Goal: Navigation & Orientation: Find specific page/section

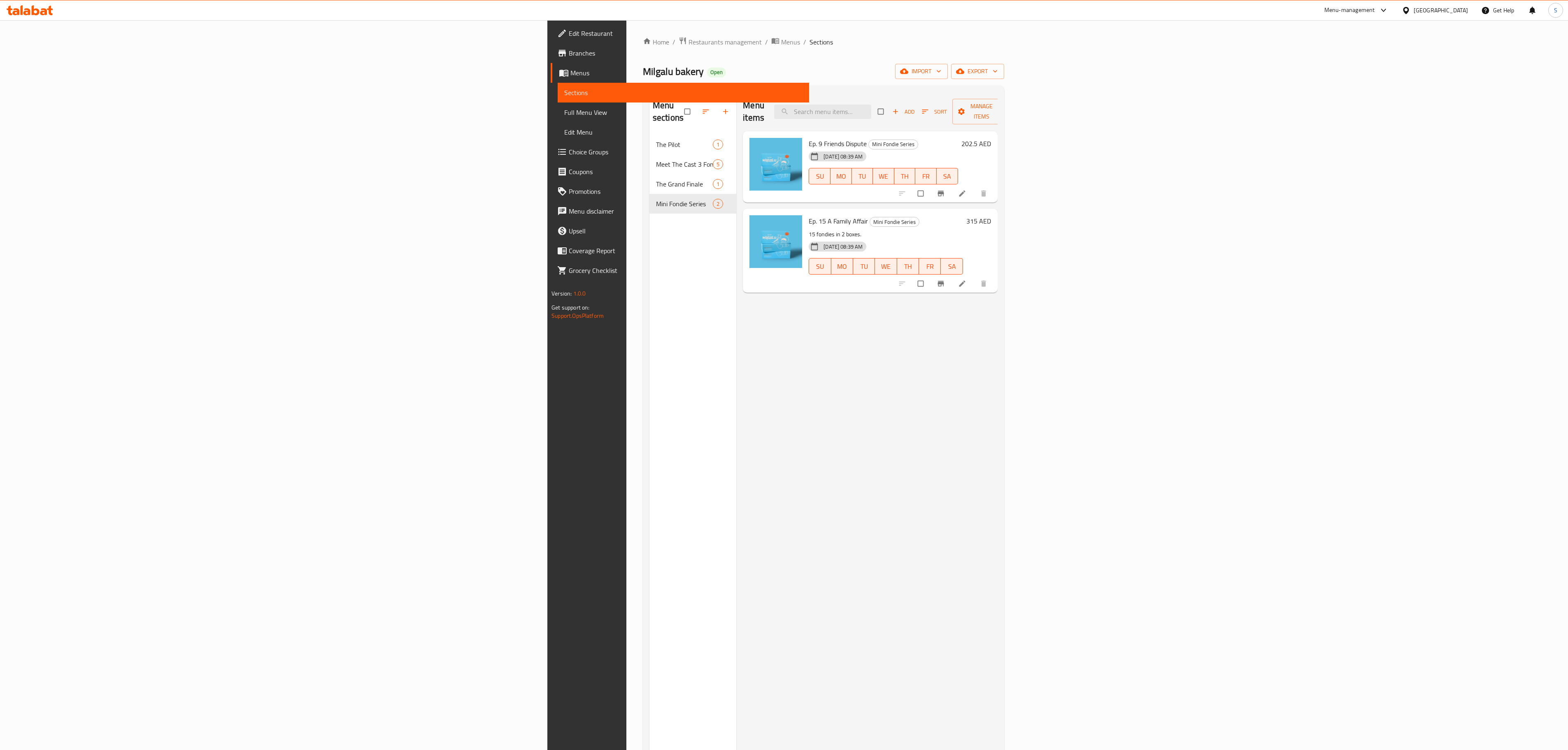
click at [1368, 12] on div "Menu-management" at bounding box center [1350, 10] width 51 height 10
click at [799, 62] on div "Home / Restaurants management / Menus / Sections Milgalu bakery Open import exp…" at bounding box center [823, 443] width 361 height 813
click at [1324, 18] on div "Menu-management" at bounding box center [1357, 10] width 78 height 20
click at [1330, 12] on div "Menu-management" at bounding box center [1350, 10] width 51 height 10
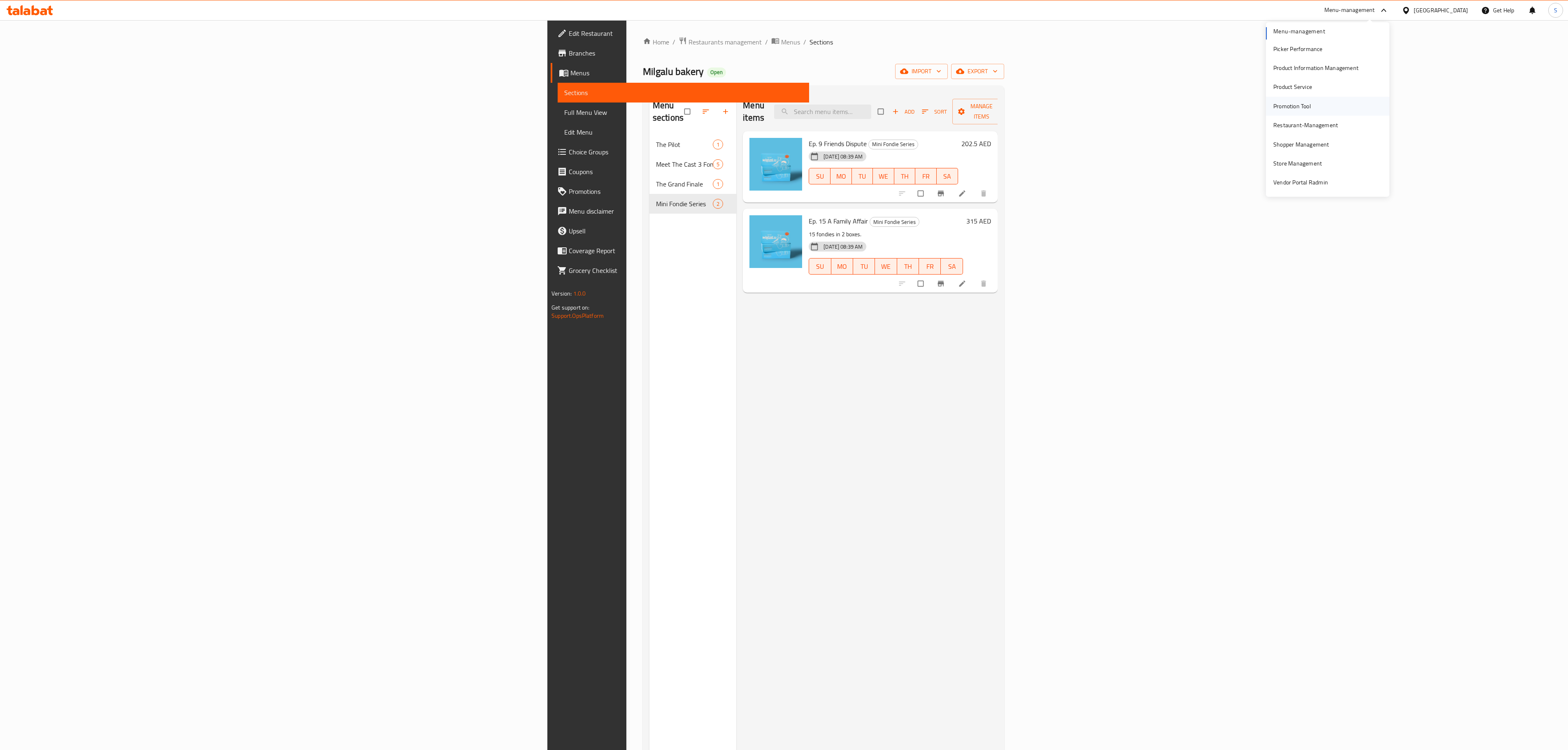
scroll to position [0, 0]
click at [1318, 59] on div "Agent Campaigns Center" at bounding box center [1304, 55] width 62 height 9
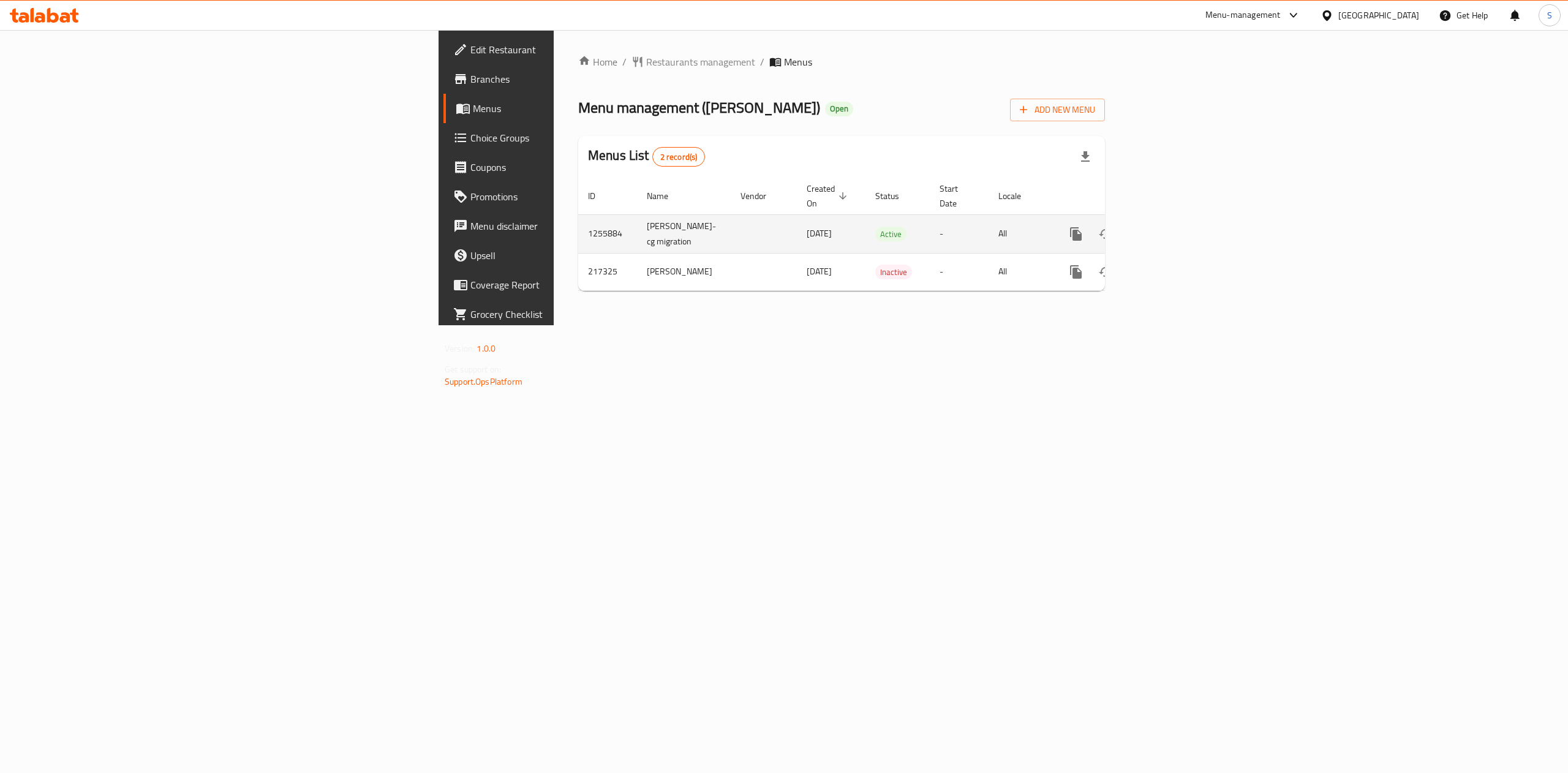
click at [1179, 229] on div "enhanced table" at bounding box center [1119, 234] width 117 height 29
click at [1179, 224] on link "enhanced table" at bounding box center [1164, 234] width 29 height 29
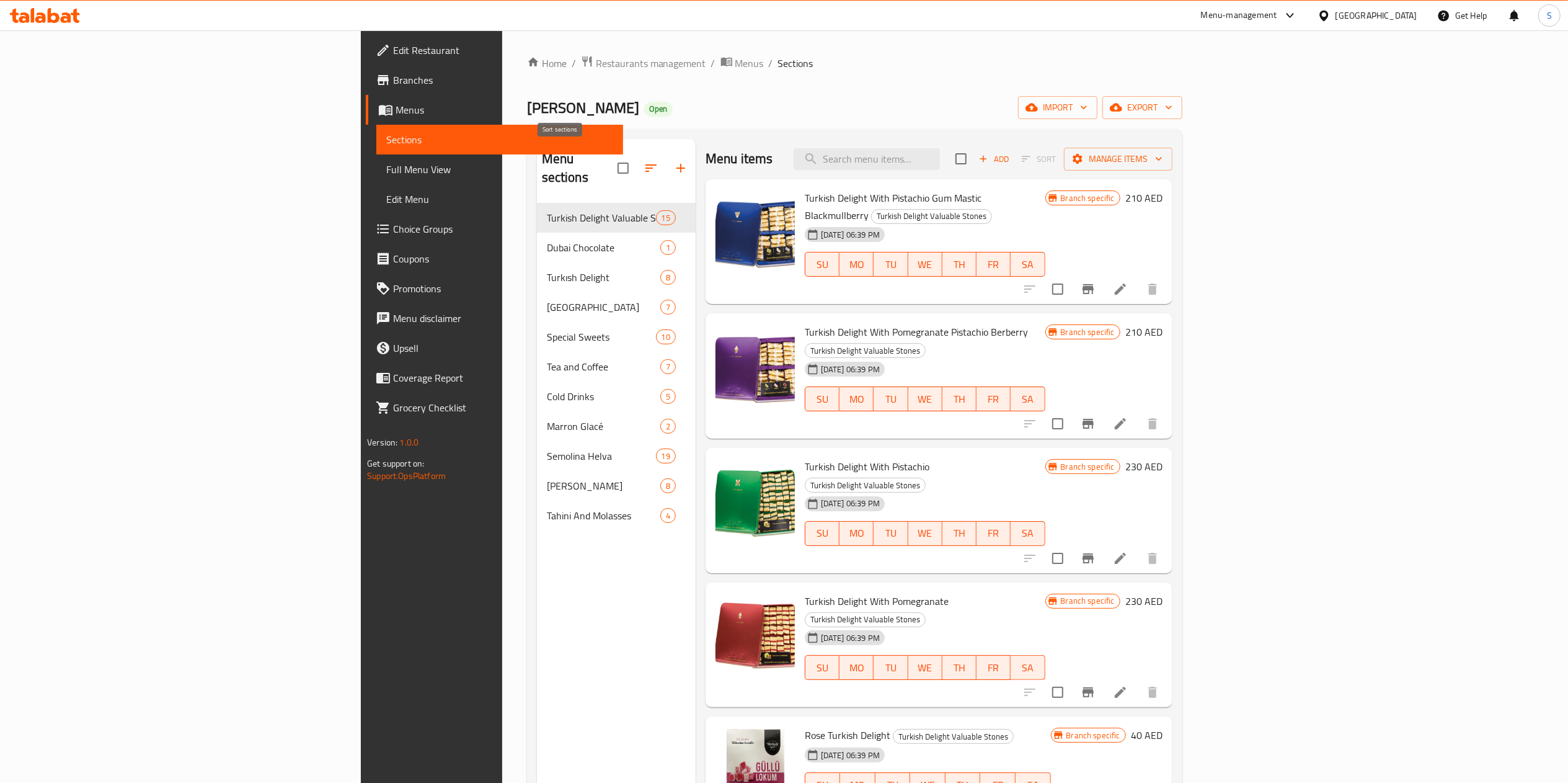
click at [644, 160] on icon "button" at bounding box center [651, 167] width 15 height 15
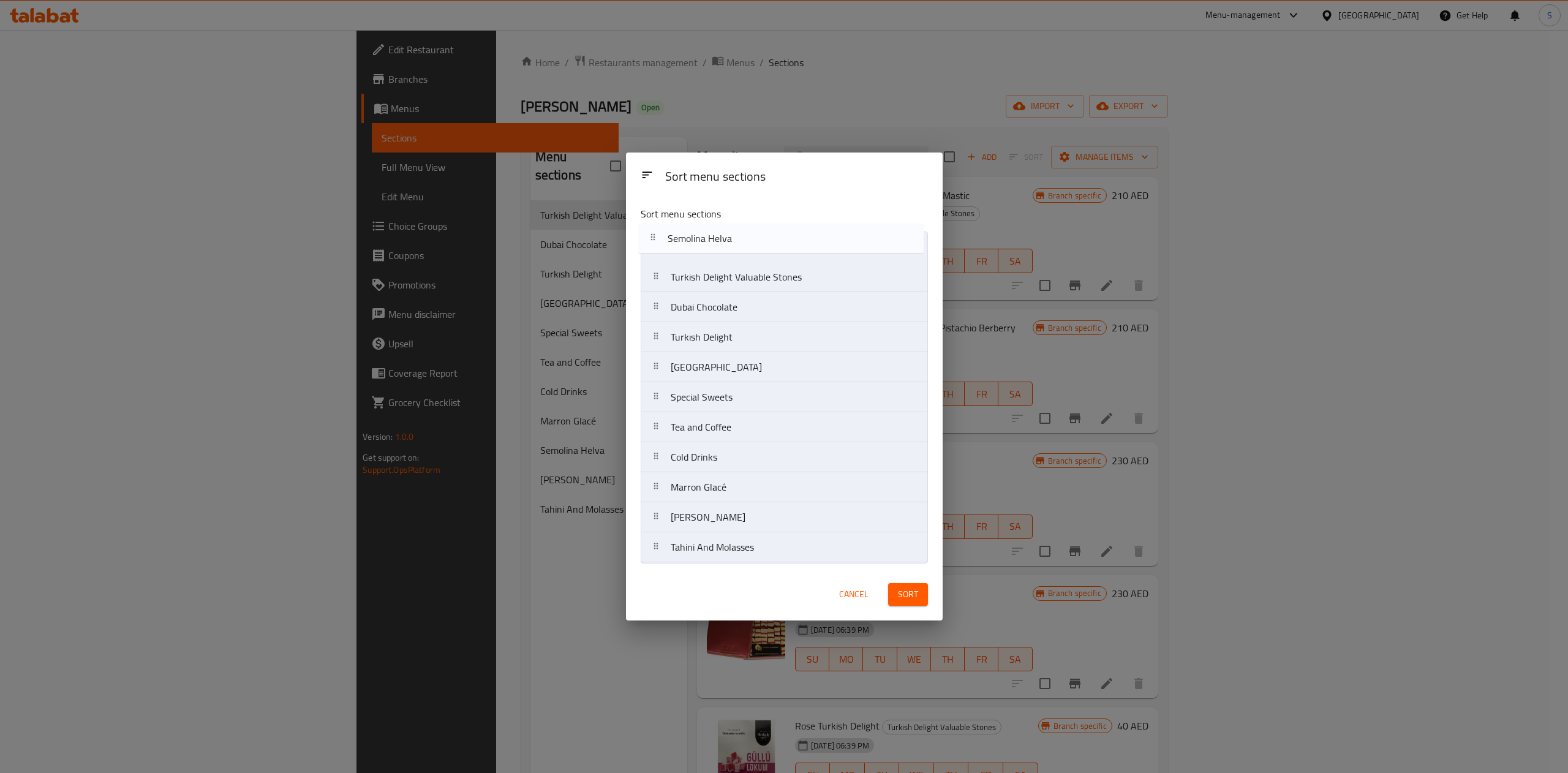
drag, startPoint x: 741, startPoint y: 498, endPoint x: 737, endPoint y: 240, distance: 258.0
click at [737, 240] on nav "Turkish Delight Valuable Stones Dubai Chocolate Turkısh Delight Cologne Special…" at bounding box center [784, 396] width 287 height 331
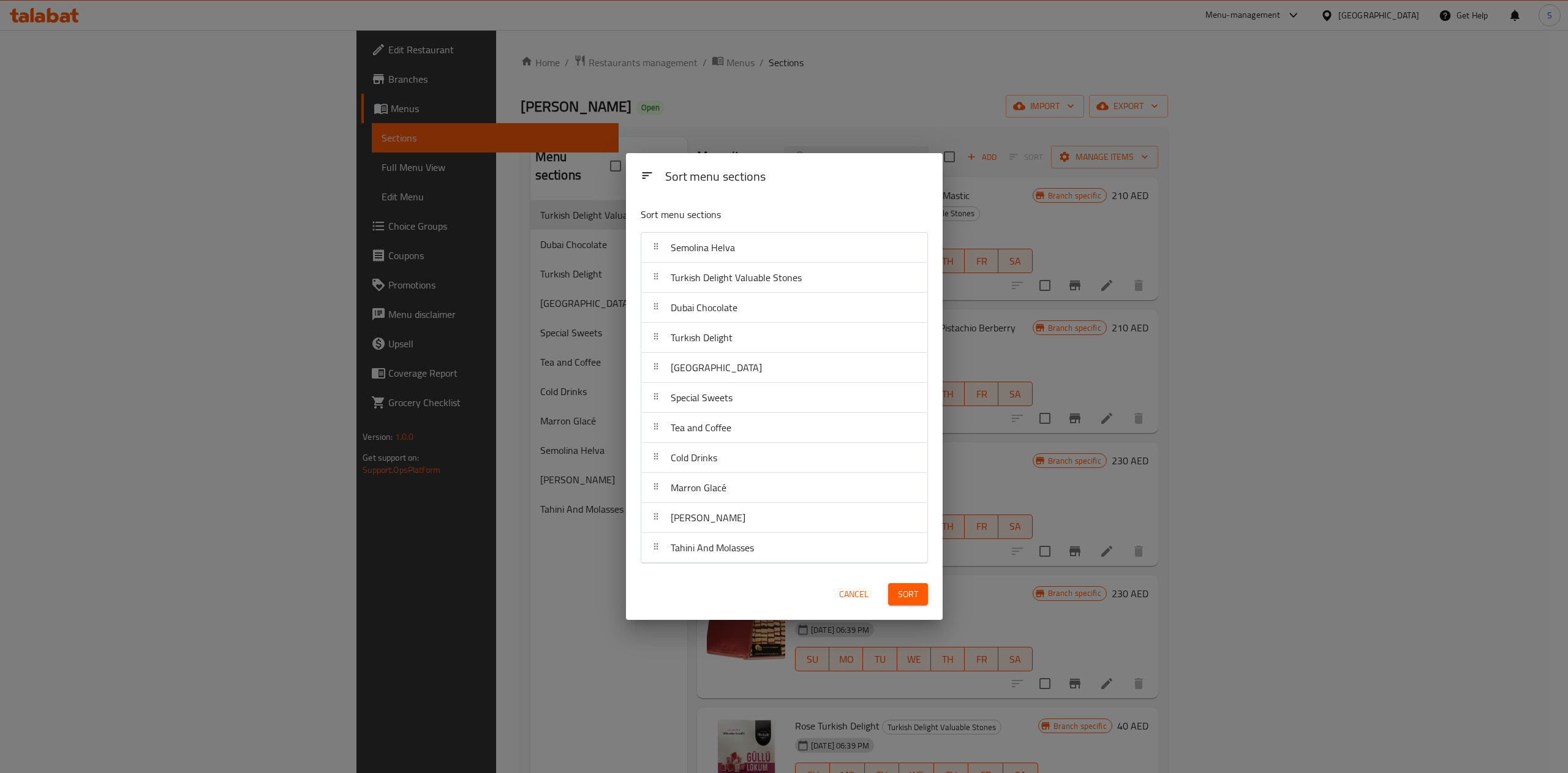
click at [1015, 126] on div "Sort menu sections Sort menu sections Semolina Helva Turkish Delight Valuable S…" at bounding box center [784, 386] width 1568 height 773
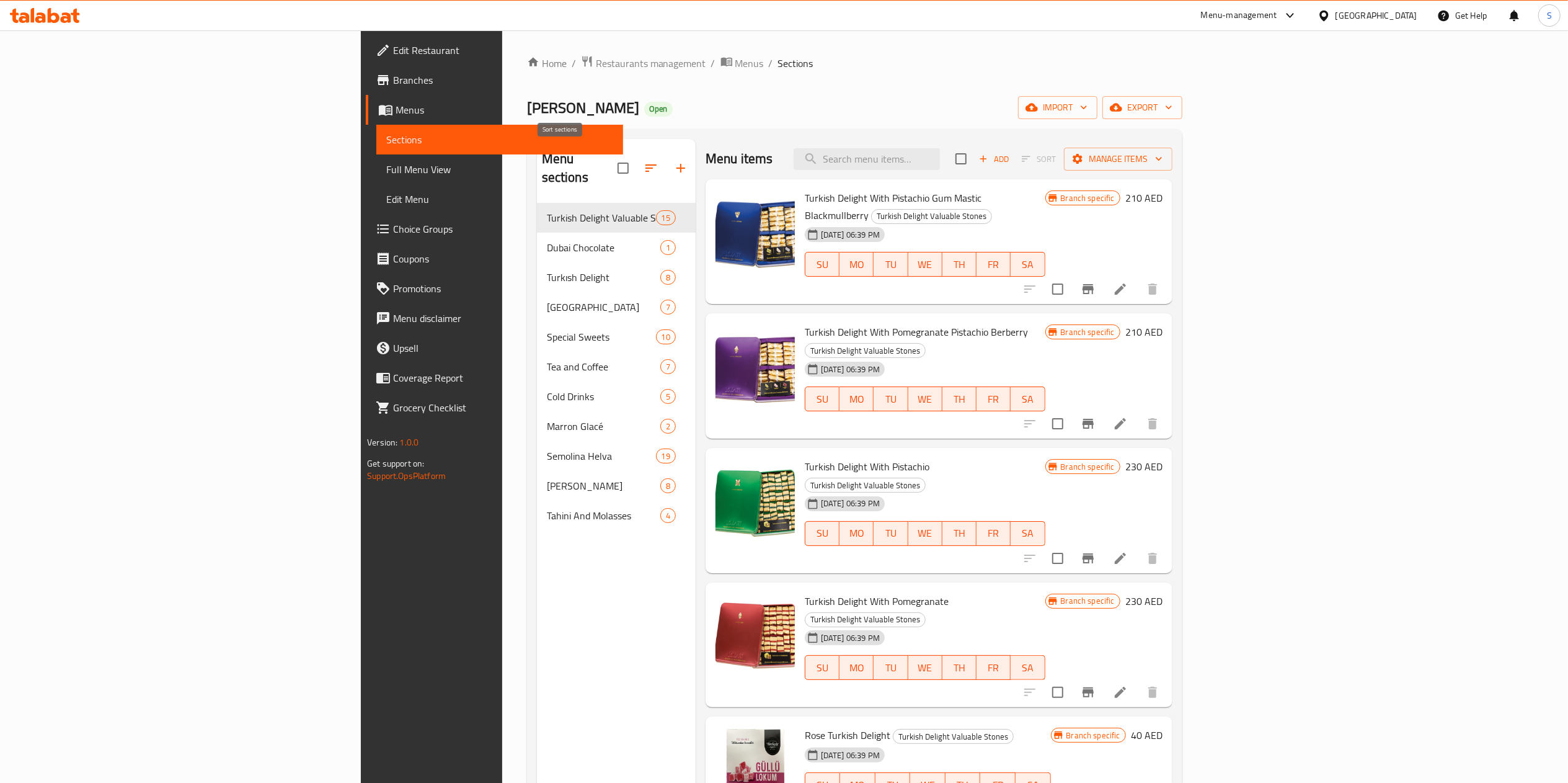
click at [644, 160] on icon "button" at bounding box center [651, 167] width 15 height 15
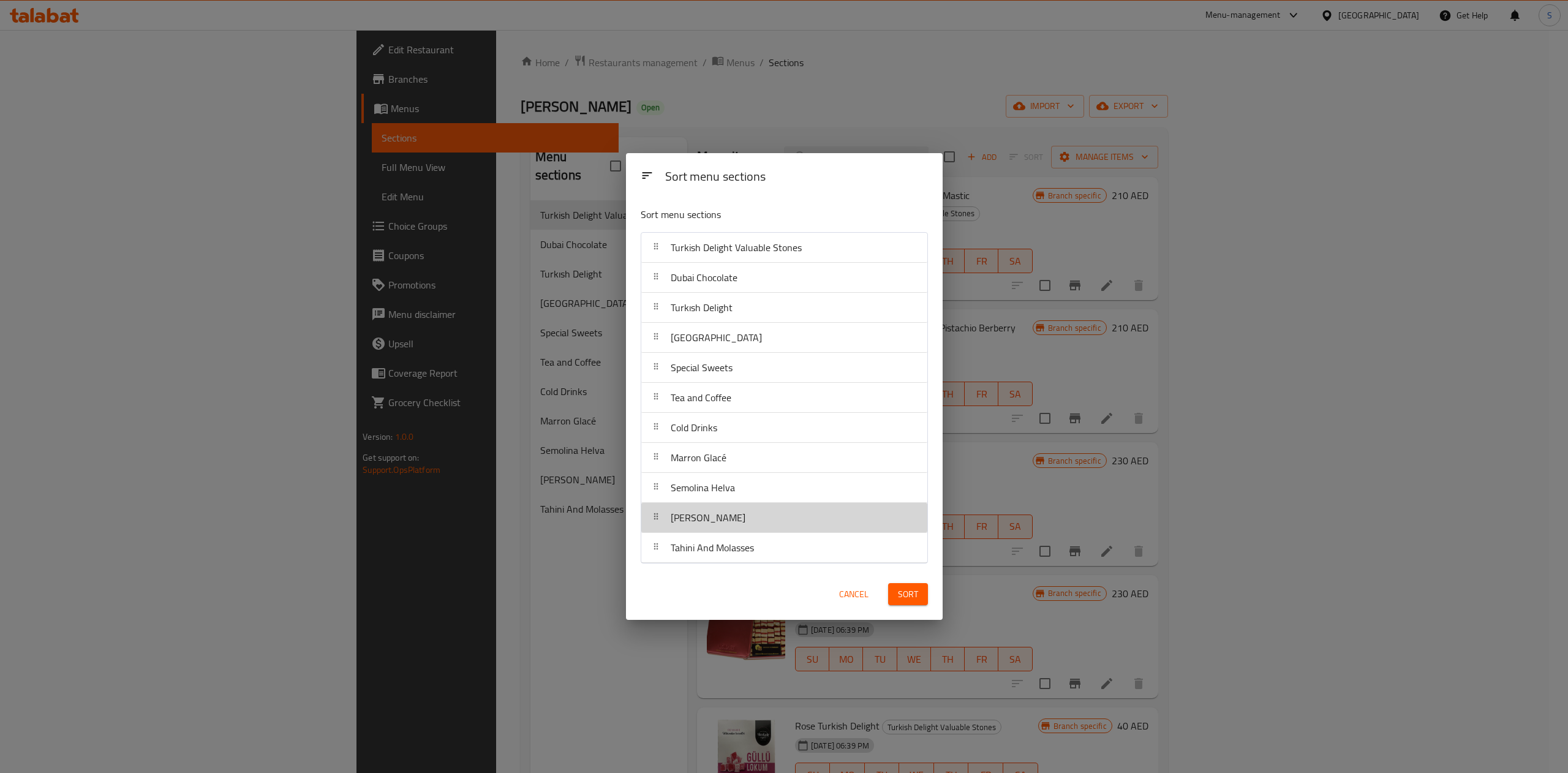
click at [751, 520] on div "Tahini Halva" at bounding box center [784, 518] width 276 height 29
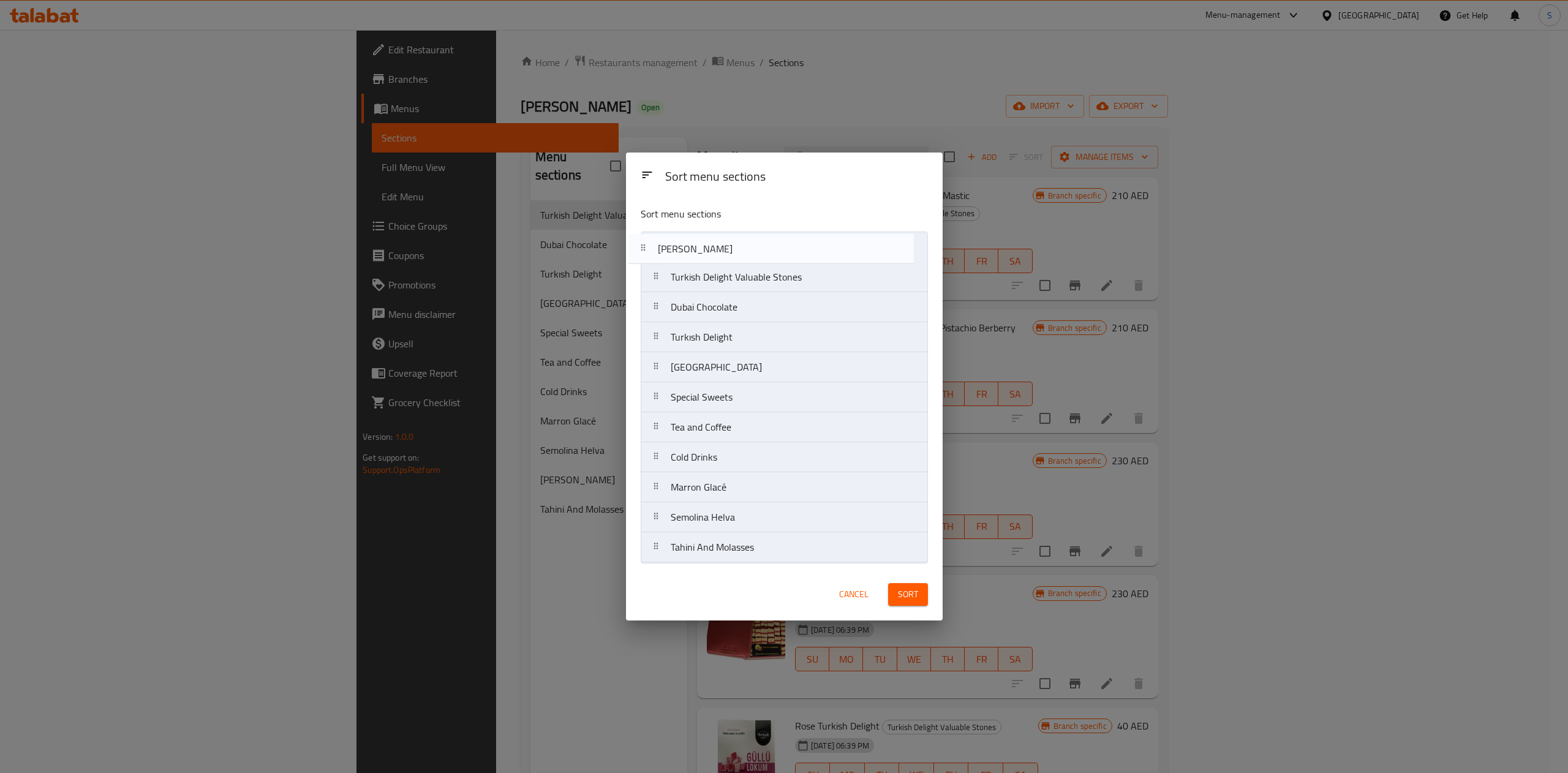
drag, startPoint x: 751, startPoint y: 504, endPoint x: 733, endPoint y: 232, distance: 272.6
click at [733, 229] on div "Sort menu sections Turkish Delight Valuable Stones Dubai Chocolate Turkısh Deli…" at bounding box center [784, 382] width 317 height 371
drag, startPoint x: 754, startPoint y: 254, endPoint x: 775, endPoint y: 477, distance: 224.0
click at [775, 477] on nav "Tahini Halva Turkish Delight Valuable Stones Dubai Chocolate Turkısh Delight Co…" at bounding box center [784, 396] width 287 height 331
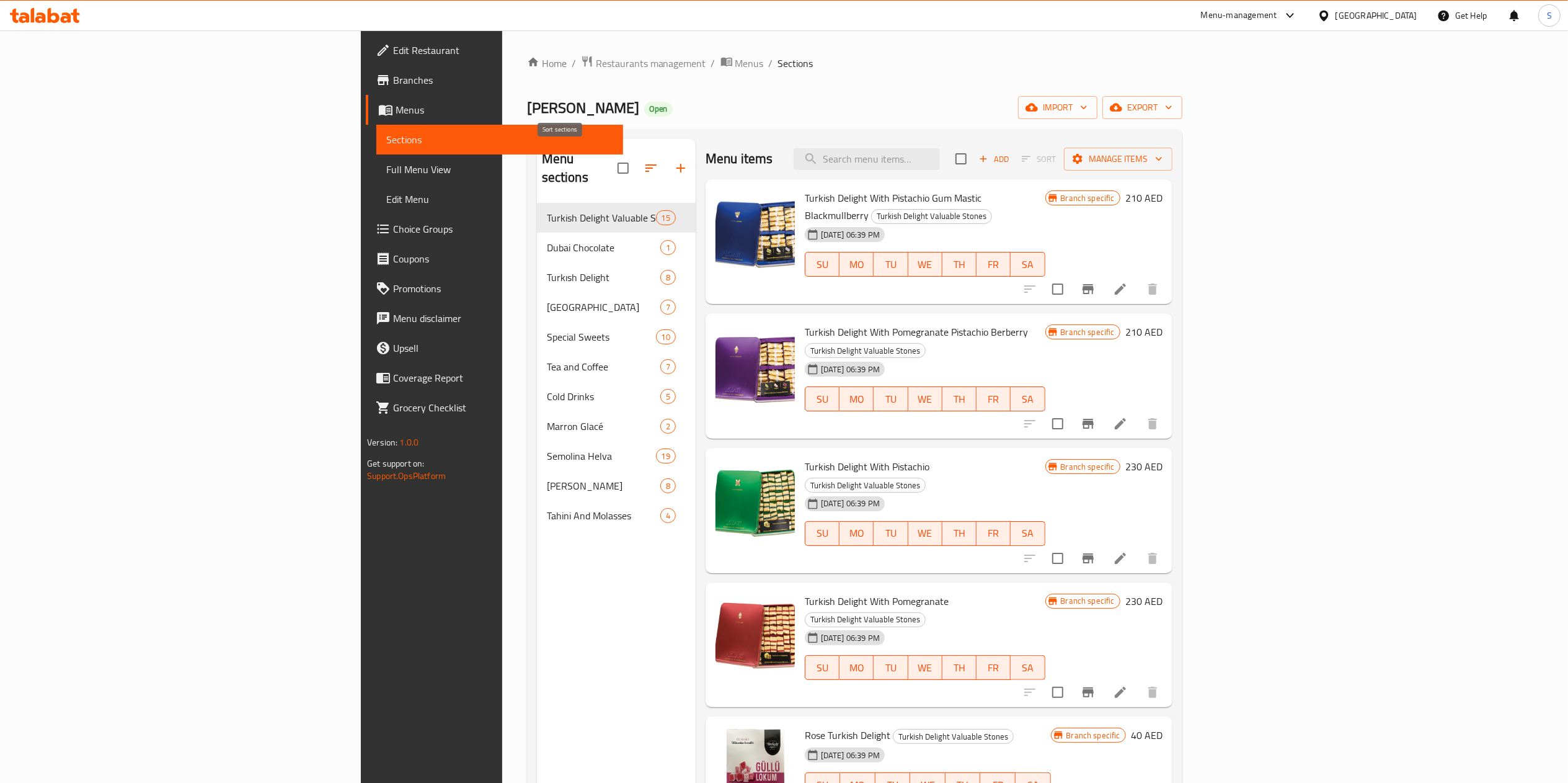
click at [644, 160] on icon "button" at bounding box center [651, 167] width 15 height 15
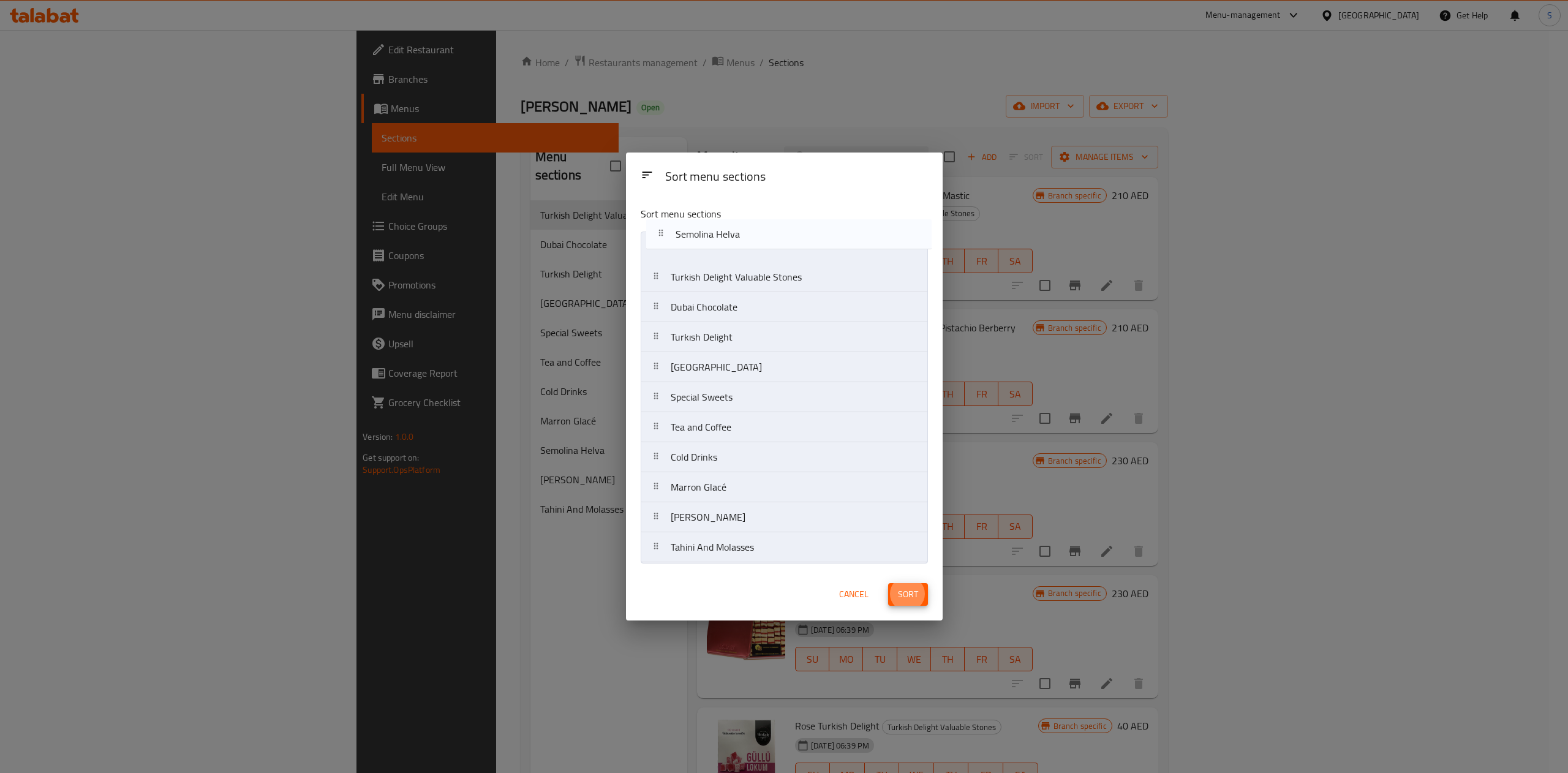
drag, startPoint x: 746, startPoint y: 498, endPoint x: 741, endPoint y: 245, distance: 253.0
click at [741, 245] on nav "Turkish Delight Valuable Stones Dubai Chocolate Turkısh Delight Cologne Special…" at bounding box center [784, 396] width 287 height 331
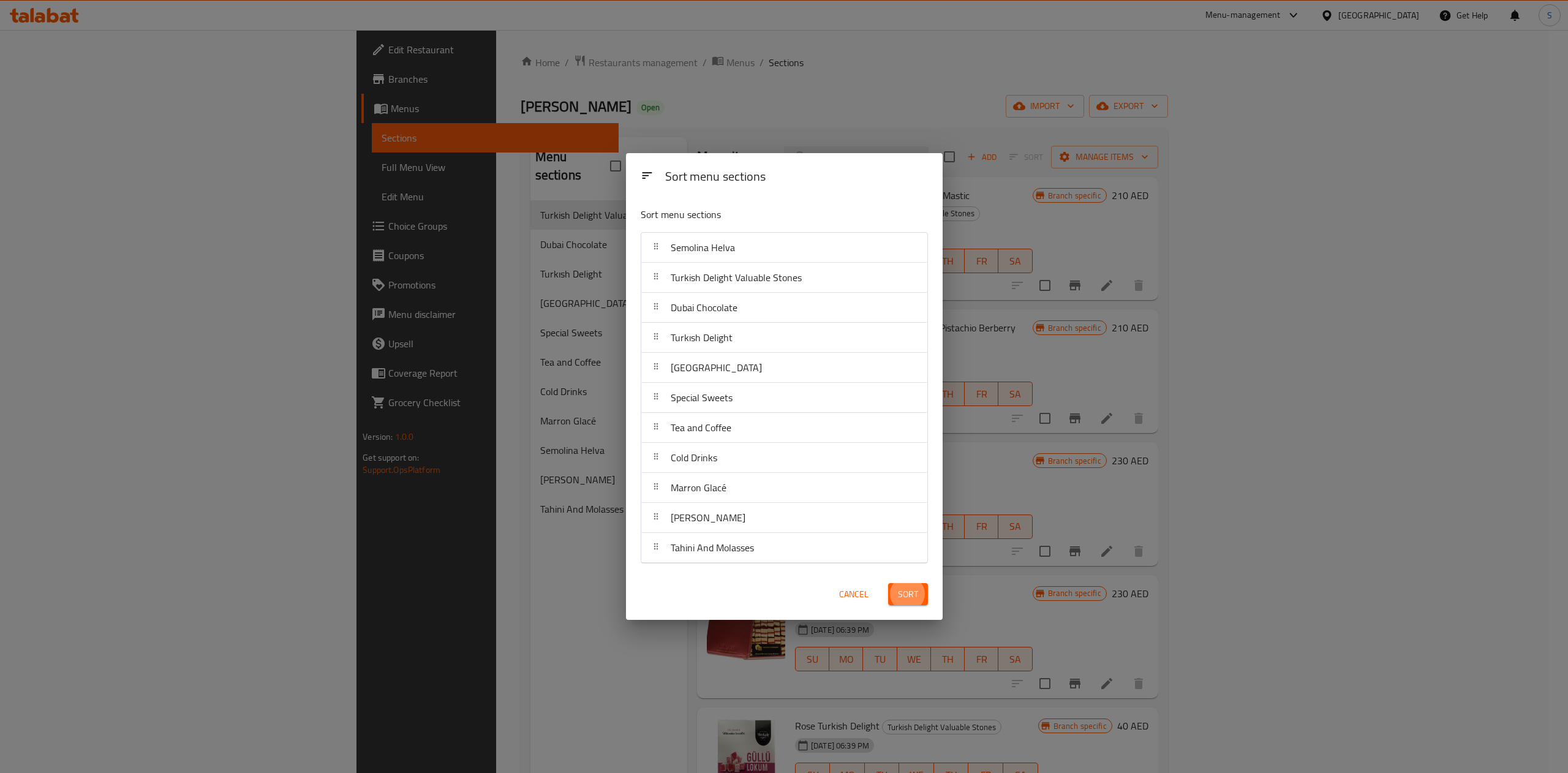
click at [900, 592] on span "Sort" at bounding box center [908, 594] width 20 height 16
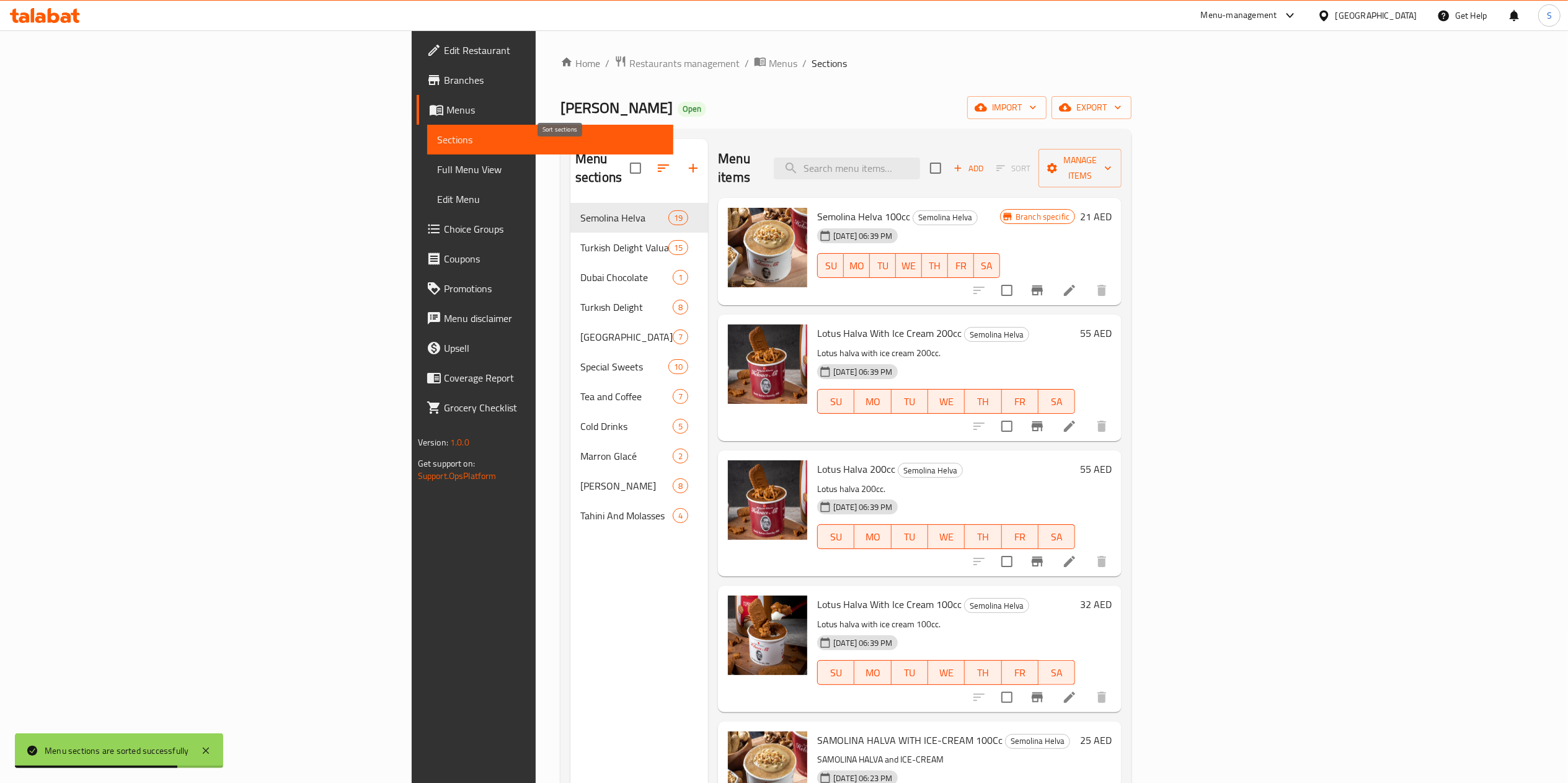
click at [649, 153] on button "button" at bounding box center [664, 168] width 29 height 30
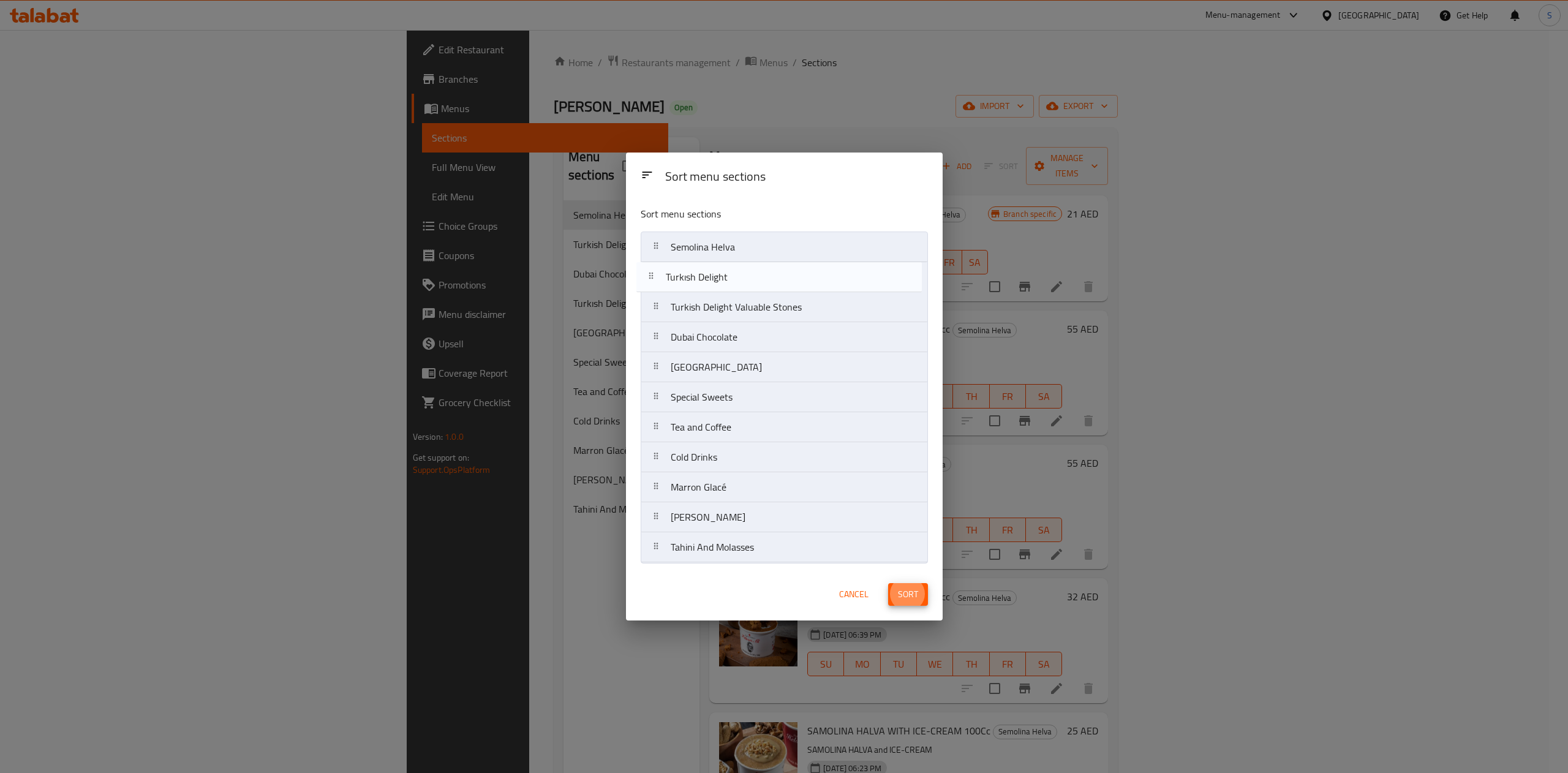
drag, startPoint x: 751, startPoint y: 350, endPoint x: 746, endPoint y: 285, distance: 65.2
click at [746, 285] on nav "Semolina Helva Turkish Delight Valuable Stones Dubai Chocolate Turkısh Delight …" at bounding box center [784, 396] width 287 height 331
drag, startPoint x: 762, startPoint y: 366, endPoint x: 776, endPoint y: 520, distance: 154.6
click at [776, 520] on nav "Semolina Helva Turkısh Delight Turkish Delight Valuable Stones Dubai Chocolate …" at bounding box center [784, 396] width 287 height 331
drag, startPoint x: 736, startPoint y: 374, endPoint x: 741, endPoint y: 353, distance: 21.6
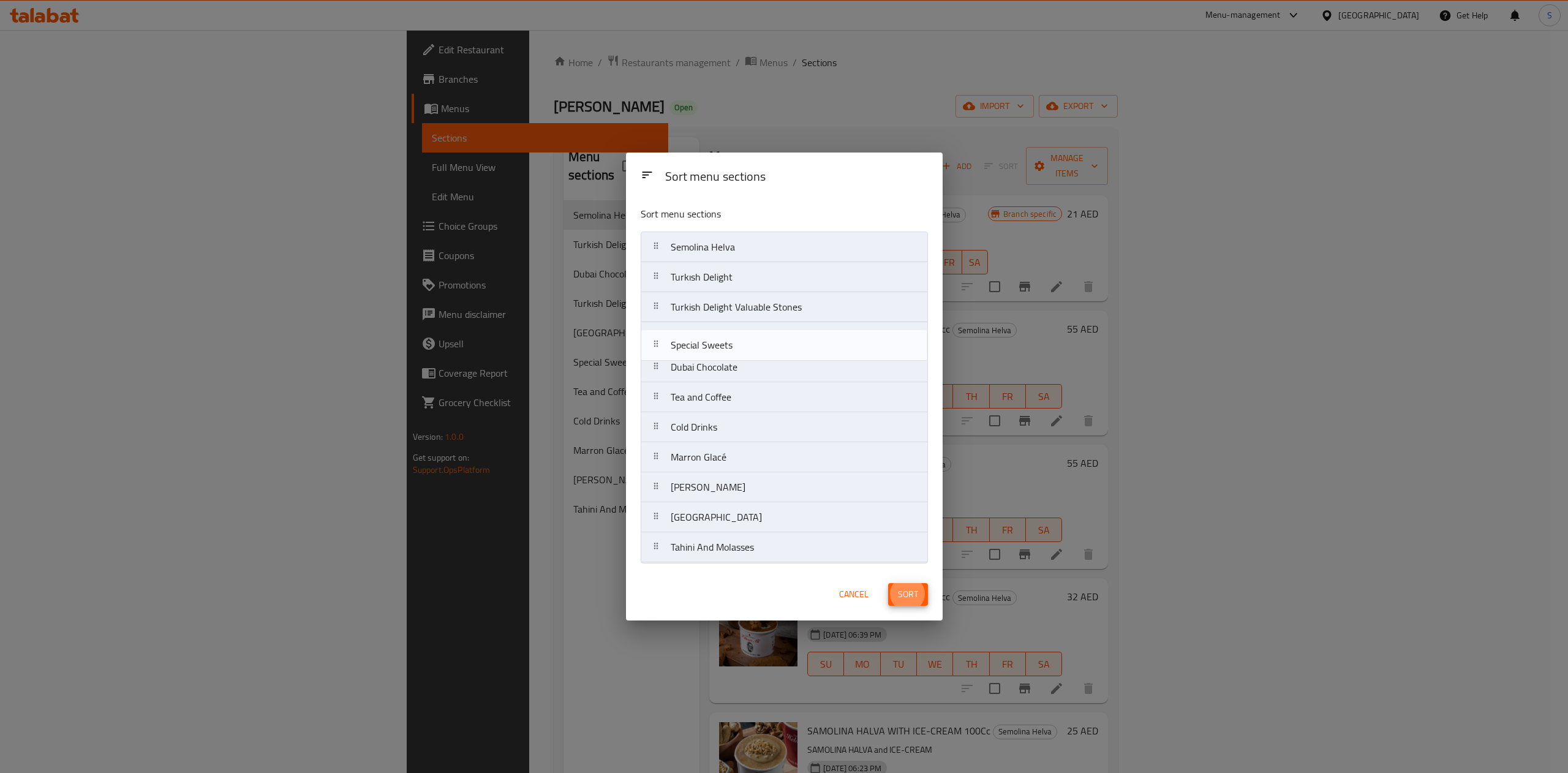
click at [741, 353] on nav "Semolina Helva Turkısh Delight Turkish Delight Valuable Stones Dubai Chocolate …" at bounding box center [784, 396] width 287 height 331
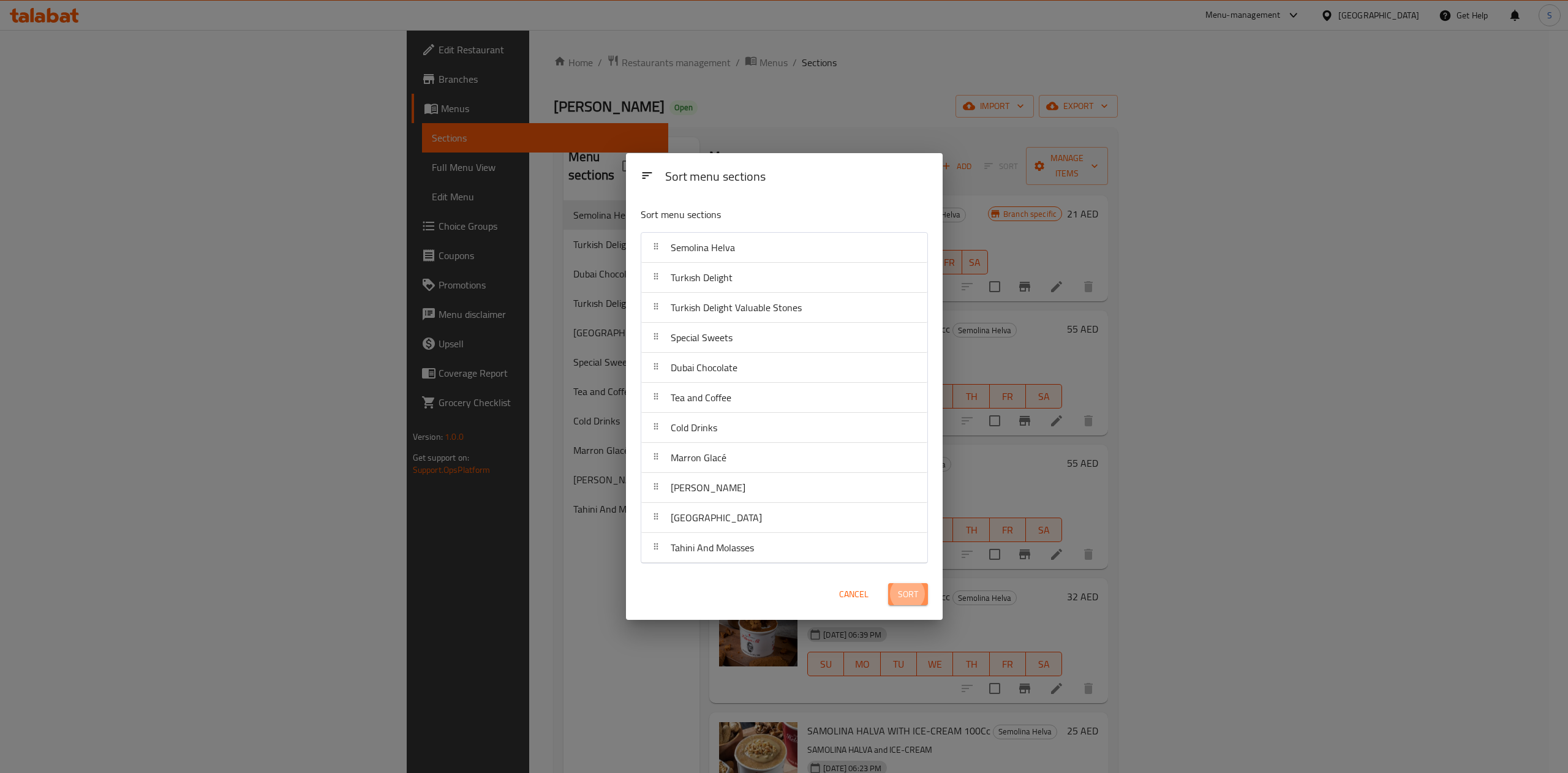
click at [908, 592] on span "Sort" at bounding box center [908, 594] width 20 height 16
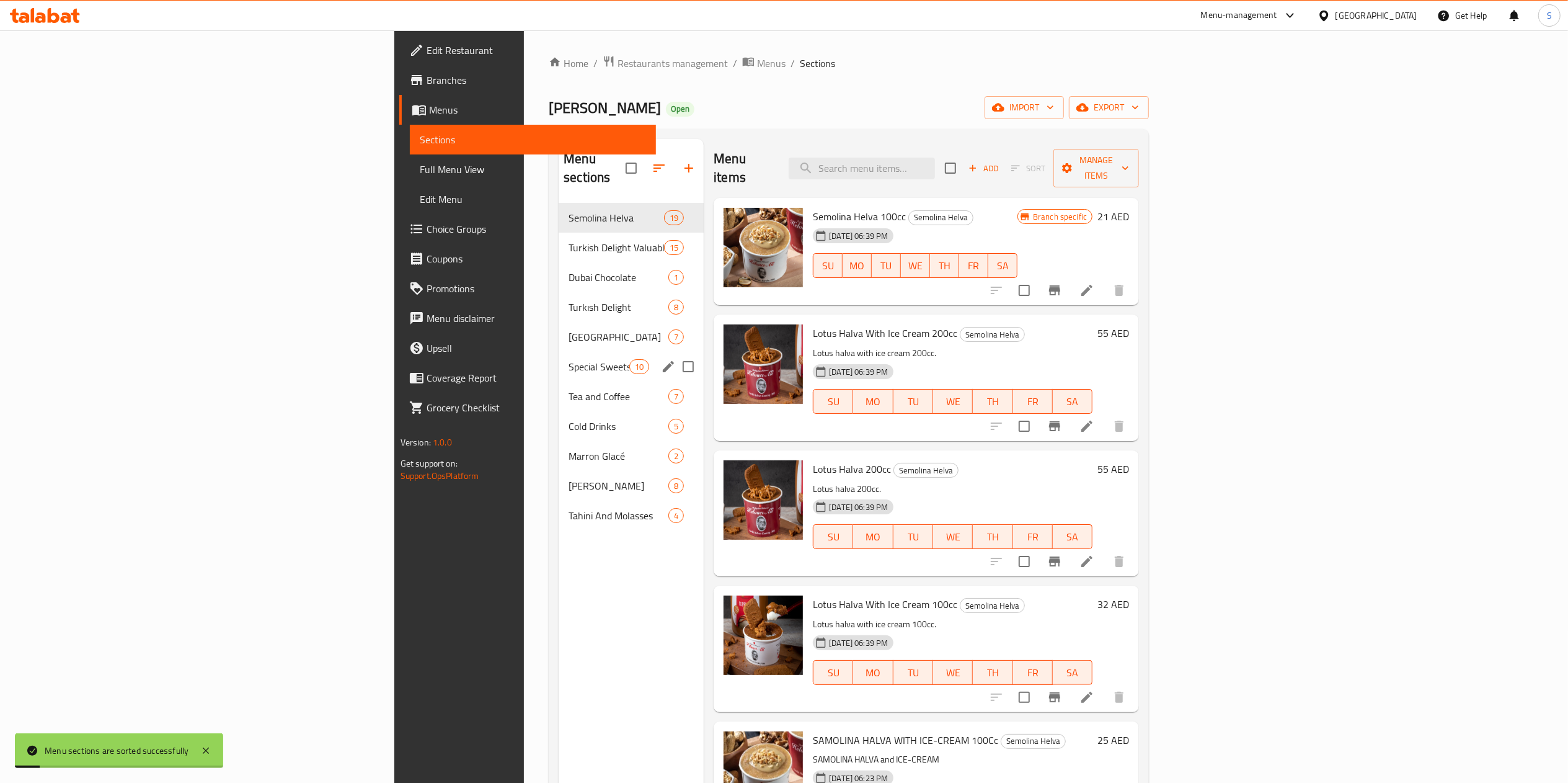
click at [558, 352] on div "Special Sweets 10" at bounding box center [631, 367] width 145 height 30
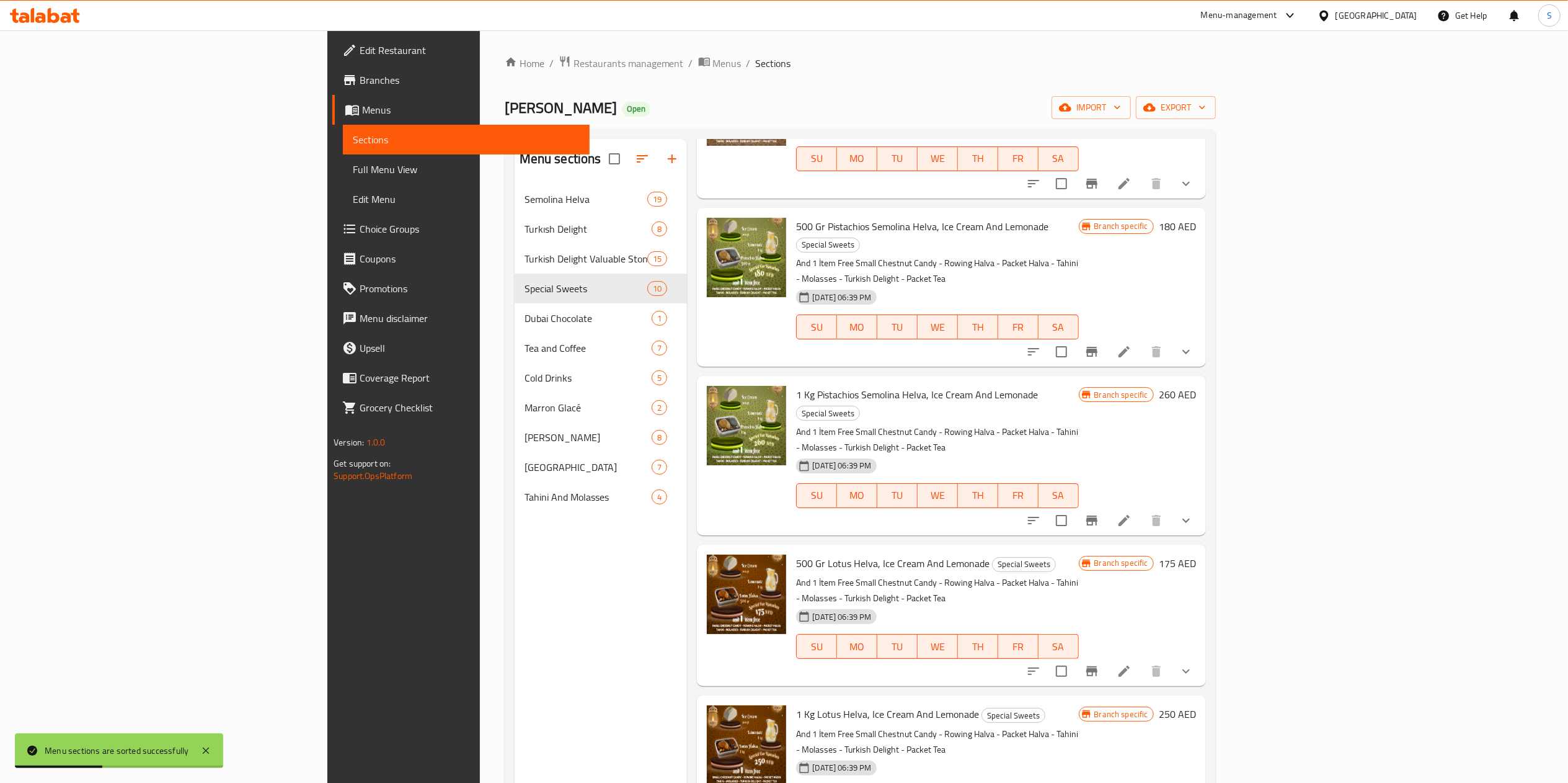
scroll to position [603, 0]
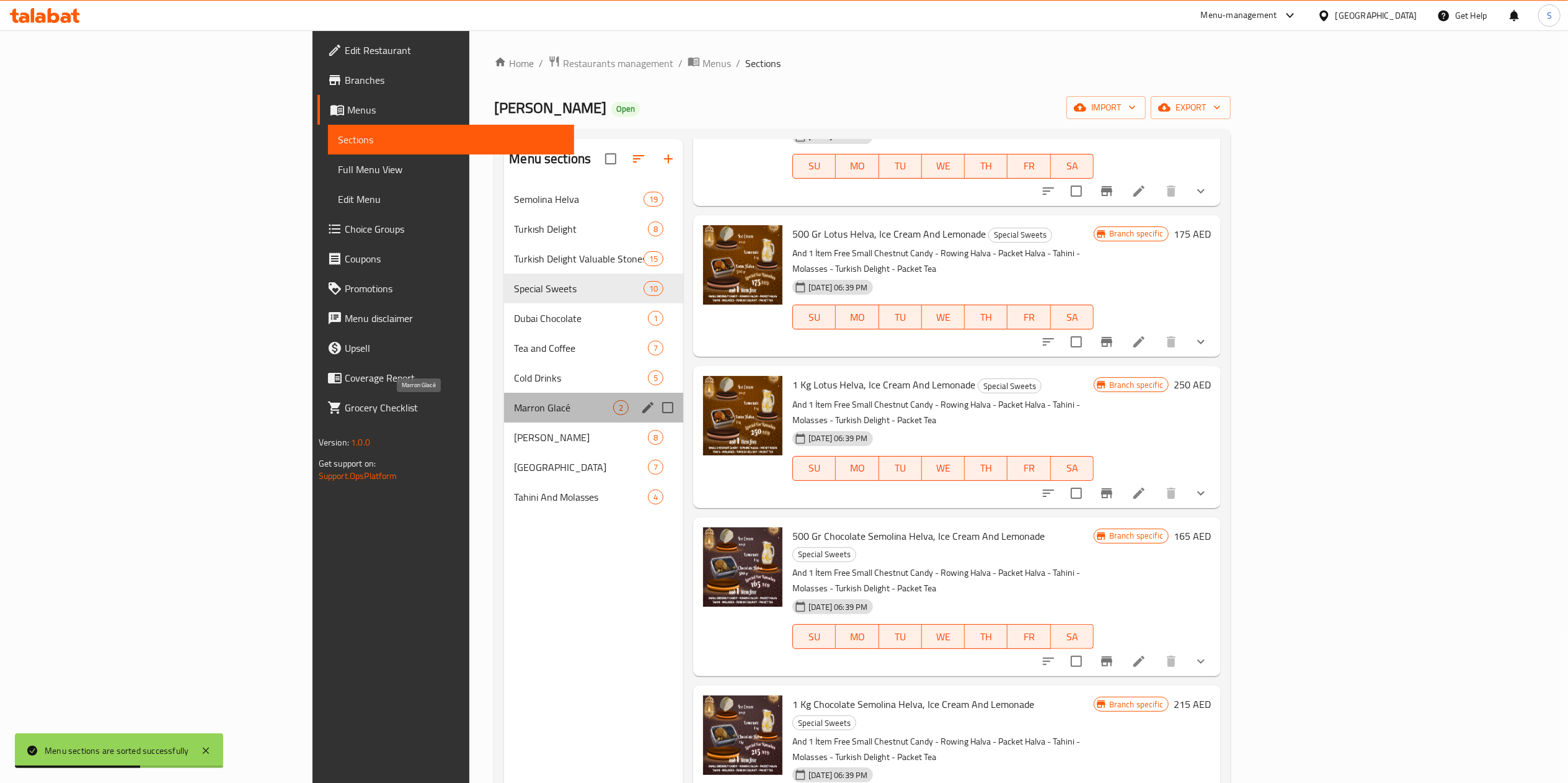
click at [514, 404] on span "Marron Glacé" at bounding box center [563, 407] width 99 height 15
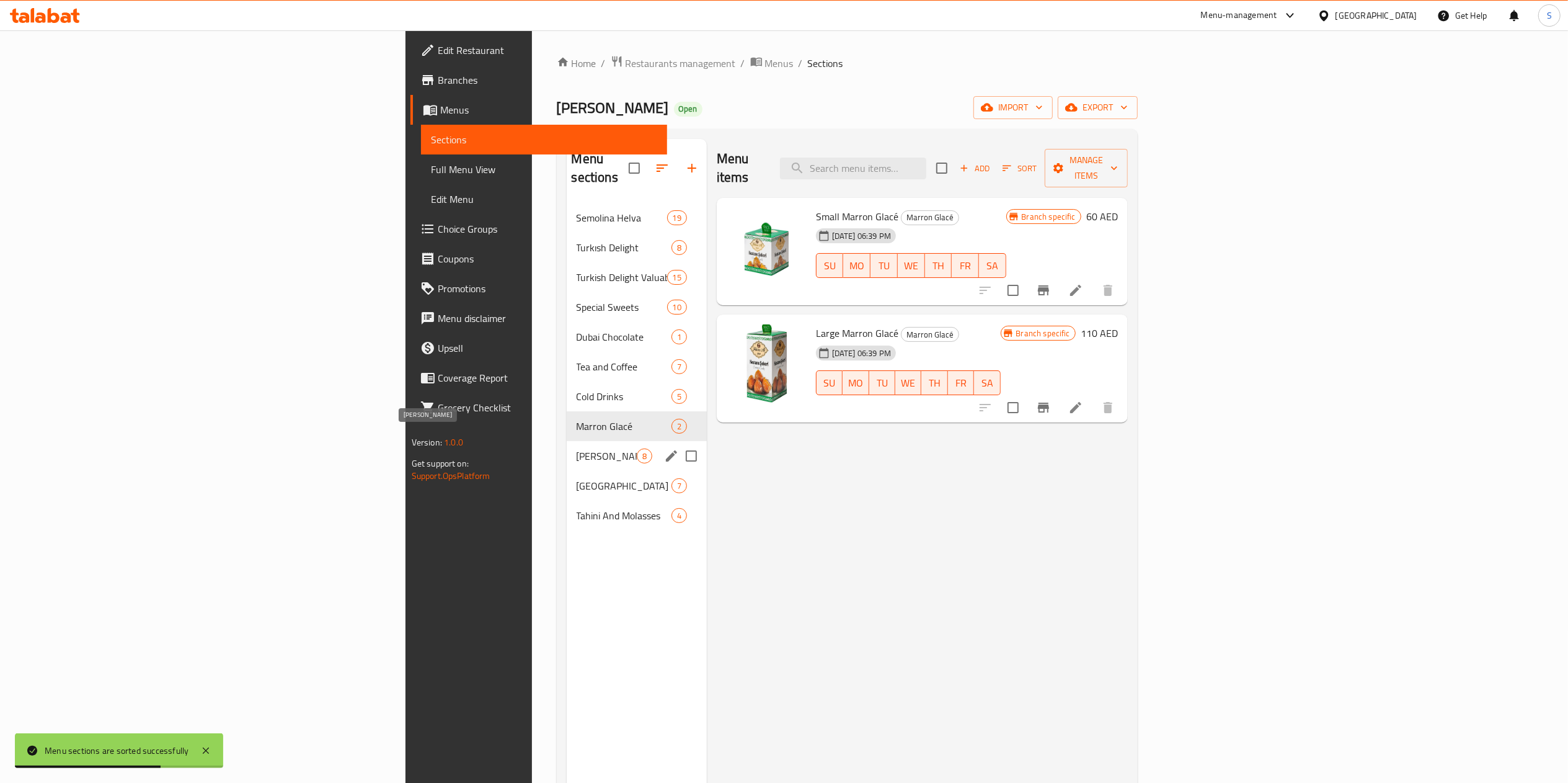
click at [577, 449] on span "Tahini Halva" at bounding box center [607, 455] width 60 height 15
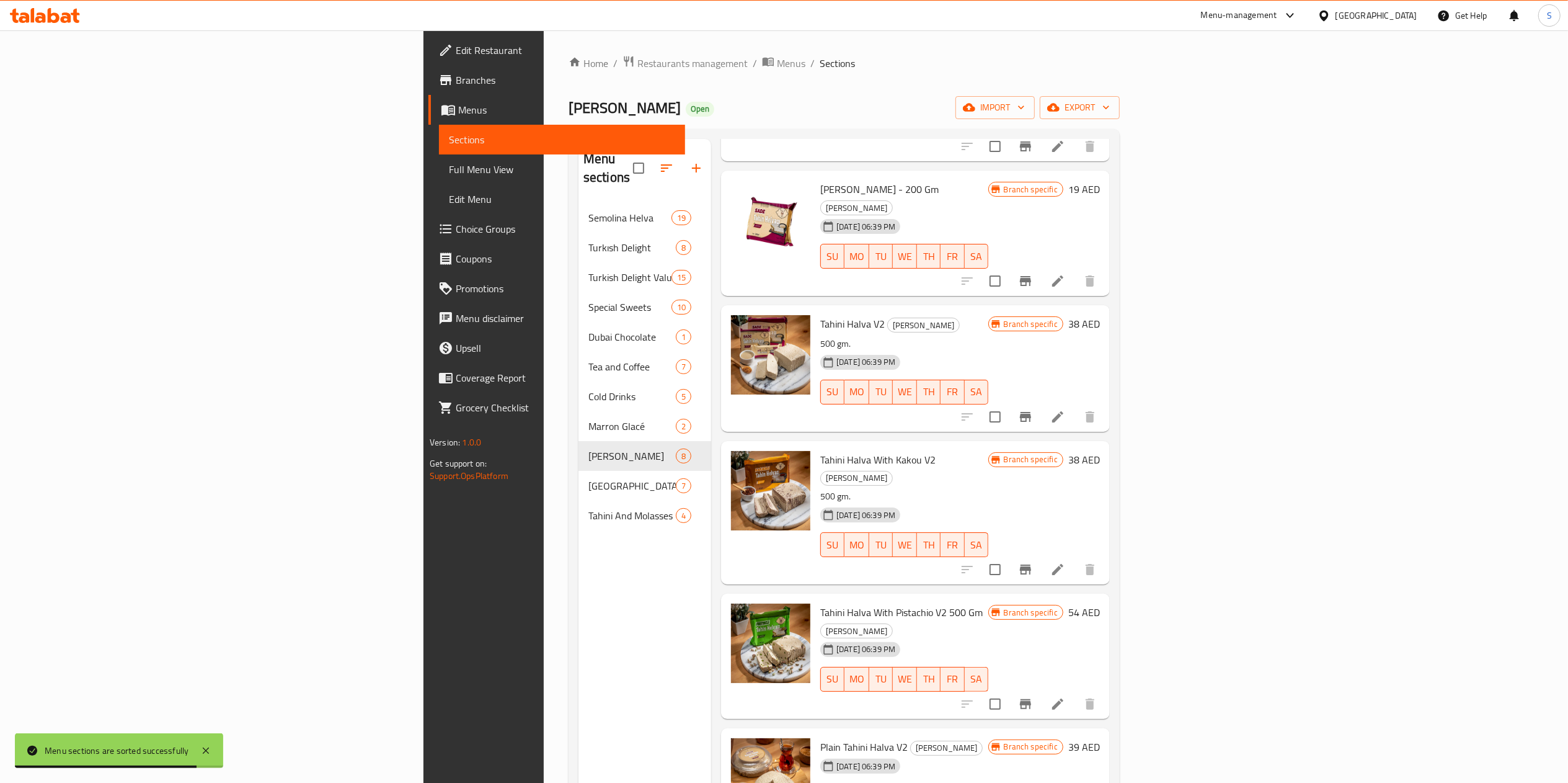
scroll to position [221, 0]
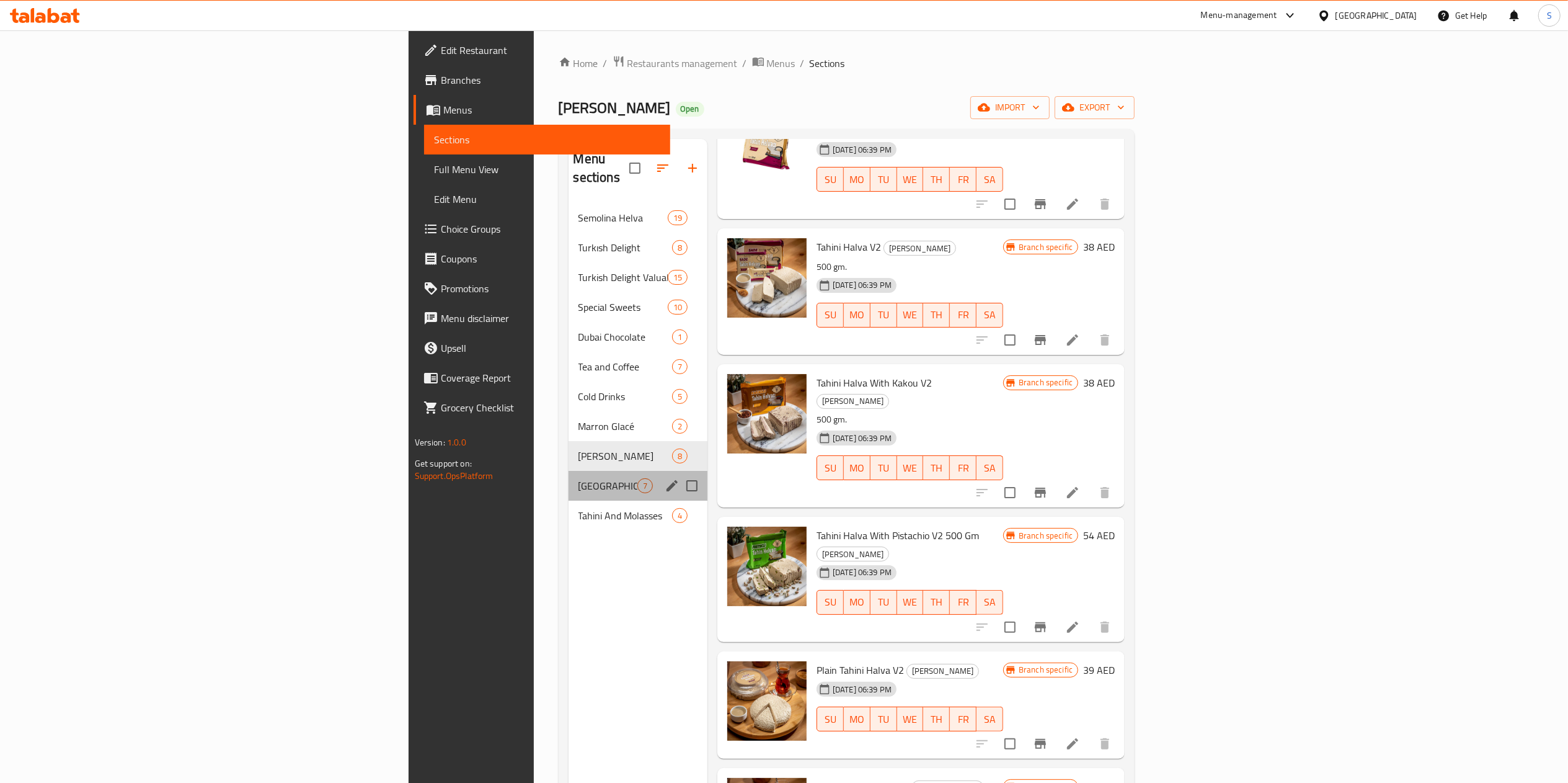
click at [568, 471] on div "Cologne 7" at bounding box center [637, 486] width 139 height 30
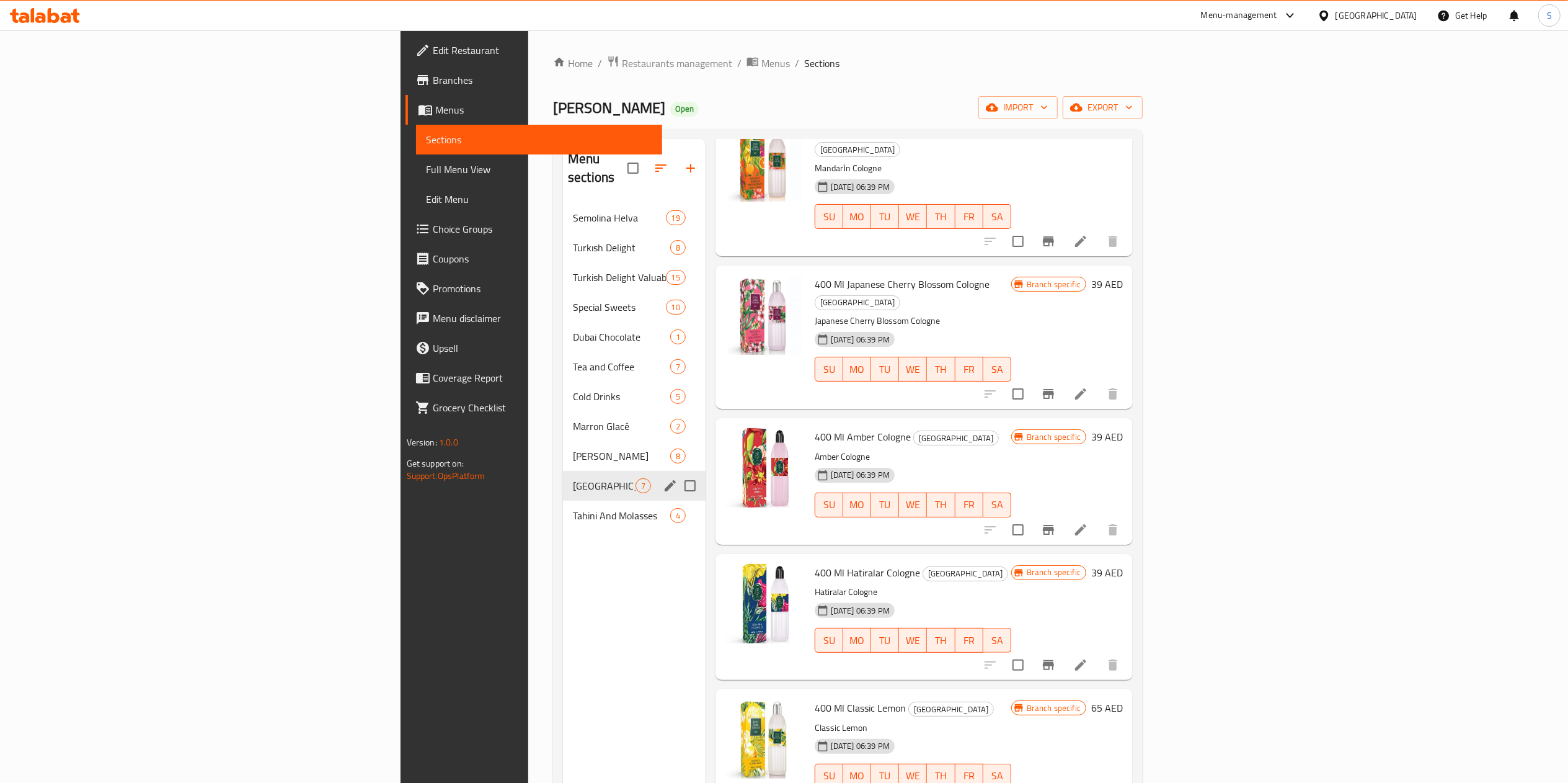
scroll to position [196, 0]
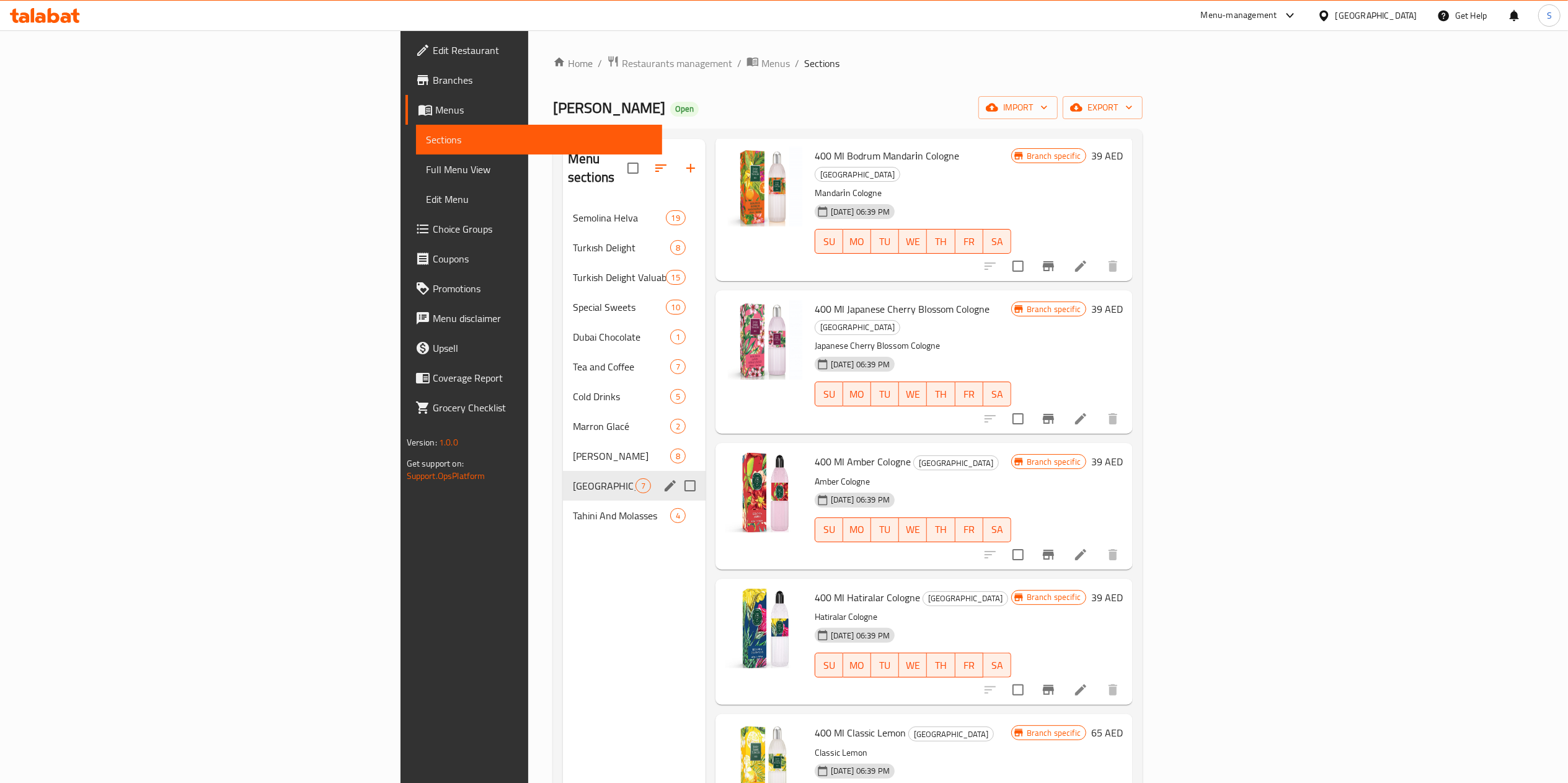
click at [563, 478] on div "Cologne 7" at bounding box center [634, 486] width 143 height 30
click at [563, 501] on div "Tahini And Molasses 4" at bounding box center [634, 515] width 143 height 30
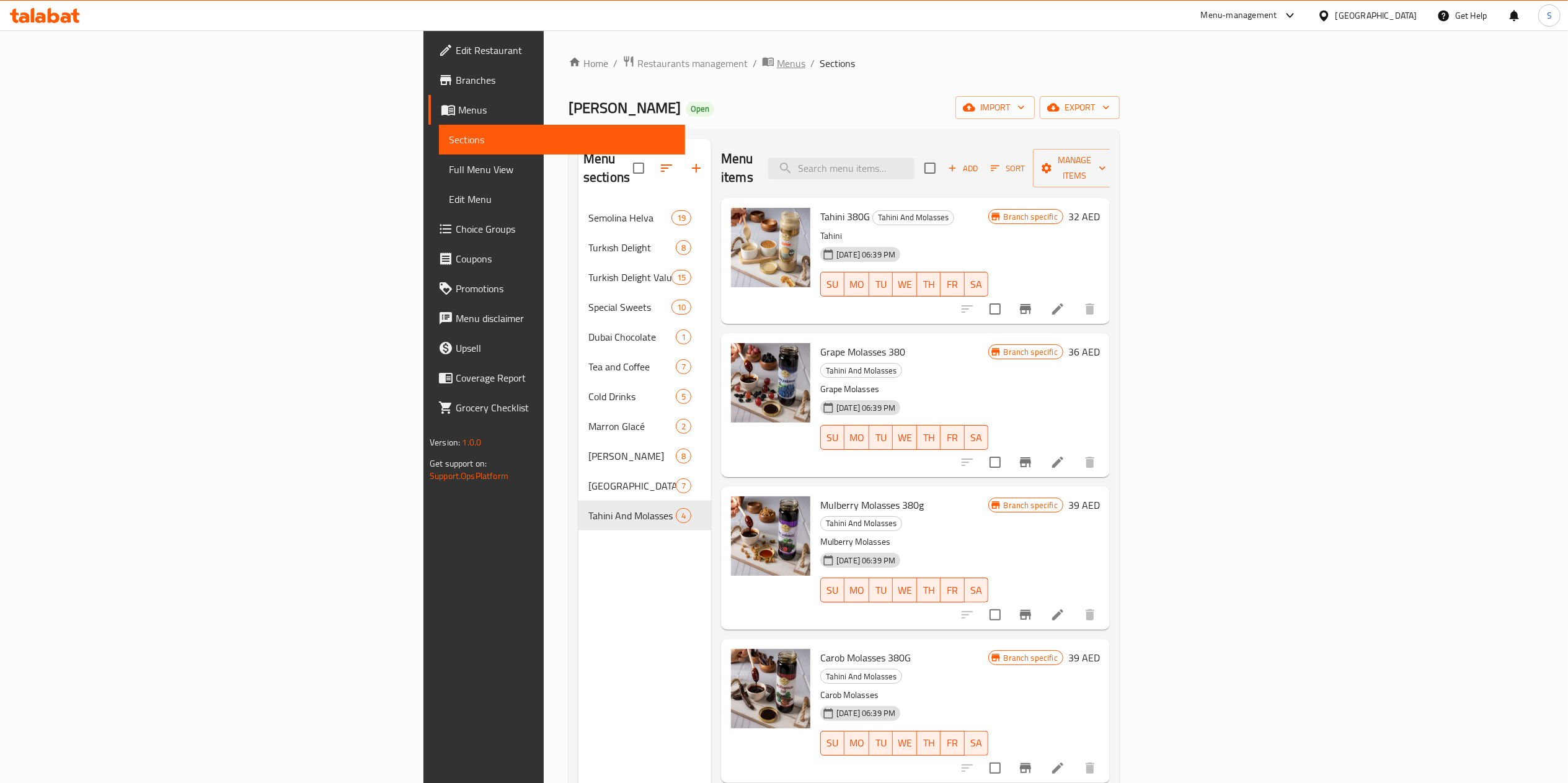
click at [777, 70] on span "Menus" at bounding box center [790, 63] width 29 height 15
